Goal: Information Seeking & Learning: Learn about a topic

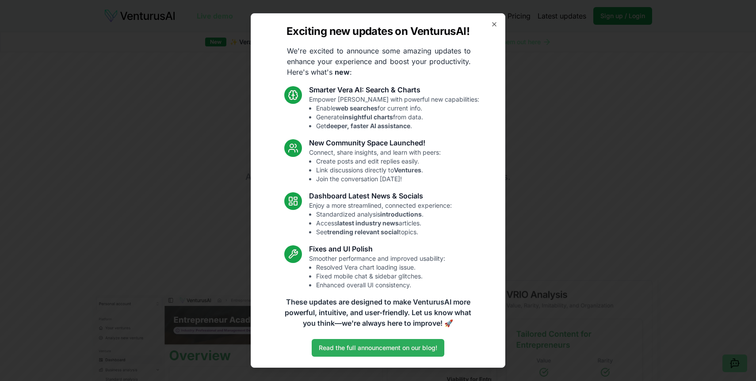
click at [392, 349] on link "Read the full announcement on our blog!" at bounding box center [378, 348] width 133 height 18
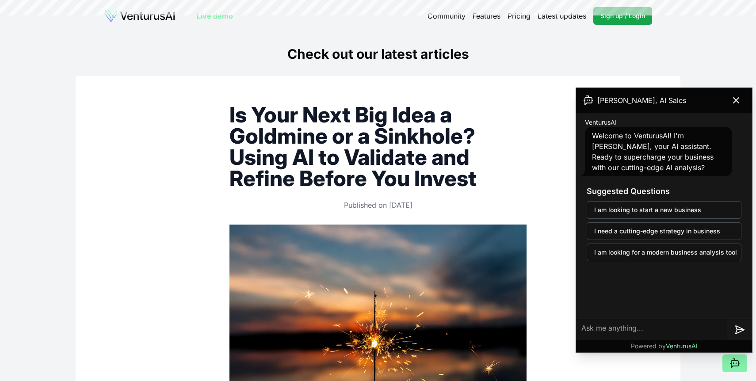
scroll to position [621, 0]
